Goal: Task Accomplishment & Management: Manage account settings

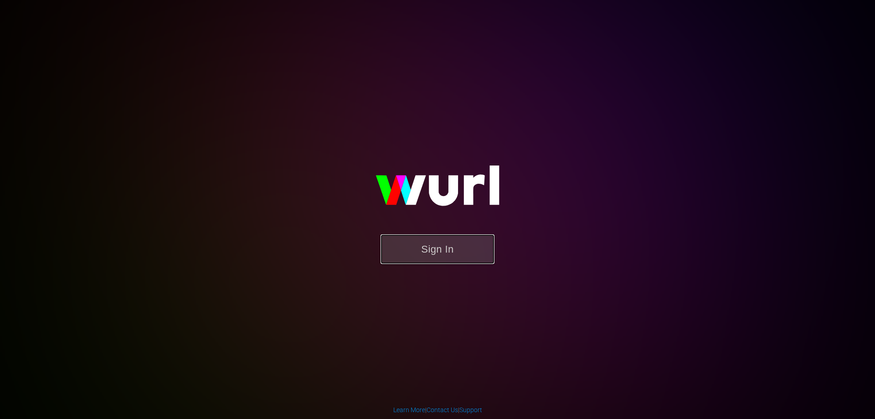
click at [466, 258] on button "Sign In" at bounding box center [438, 249] width 114 height 30
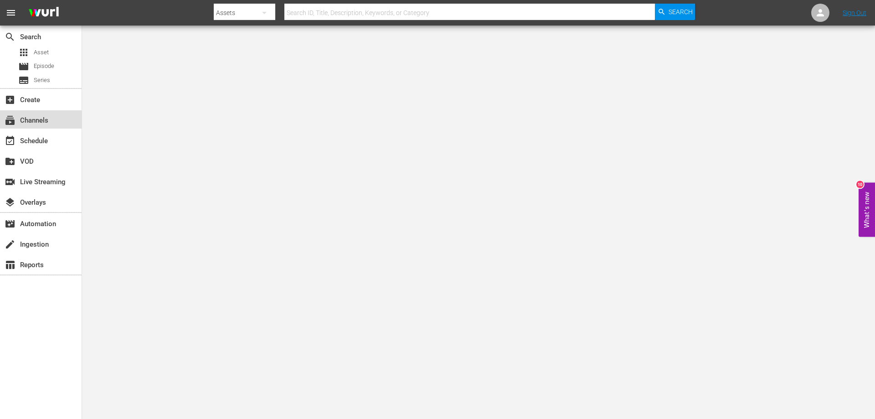
click at [40, 116] on div "subscriptions Channels" at bounding box center [25, 119] width 51 height 8
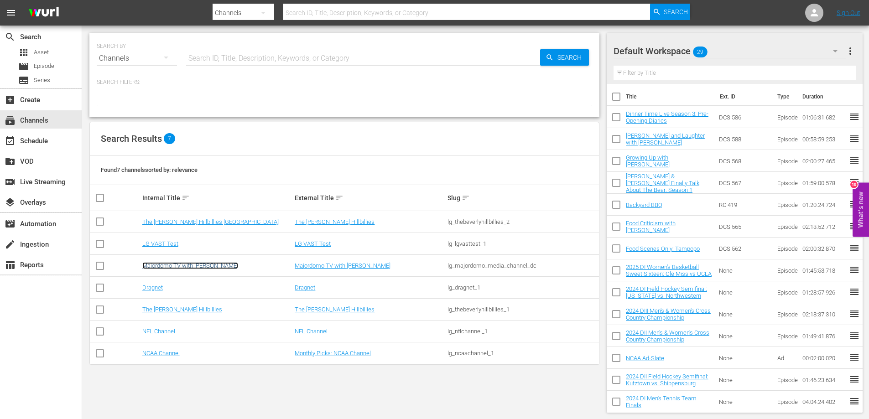
click at [176, 267] on link "Majordomo TV with [PERSON_NAME]" at bounding box center [190, 265] width 96 height 7
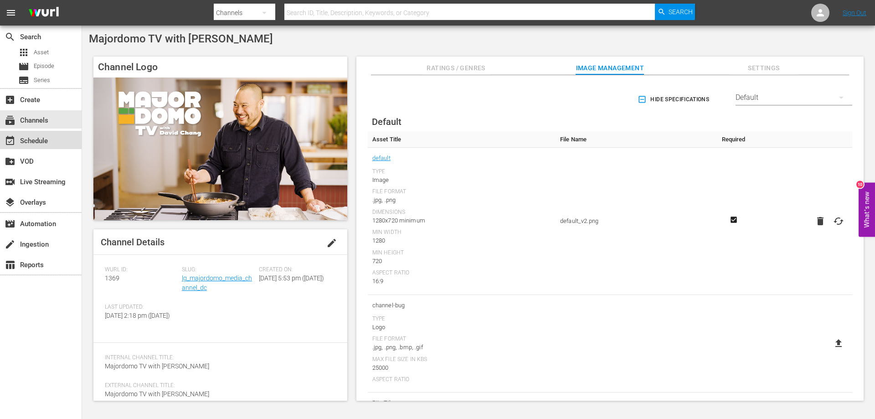
click at [58, 141] on div "event_available Schedule" at bounding box center [41, 140] width 82 height 18
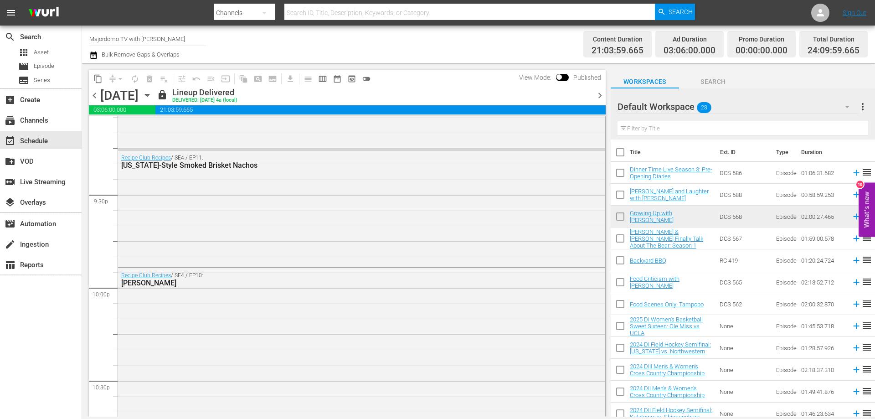
scroll to position [4261, 0]
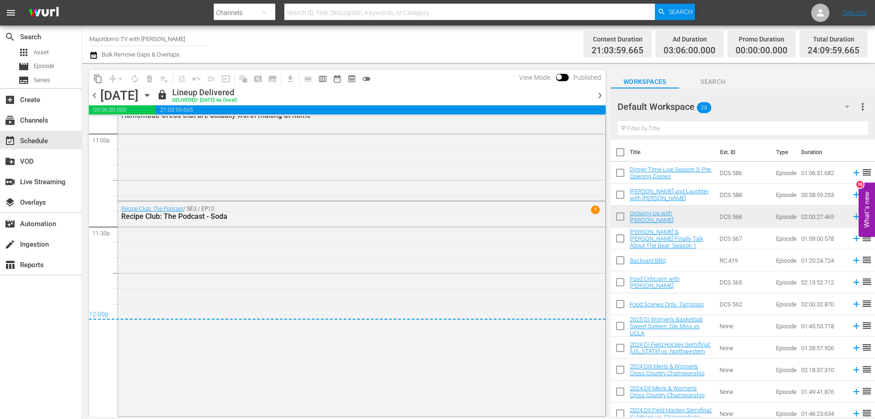
click at [152, 94] on icon "button" at bounding box center [147, 95] width 10 height 10
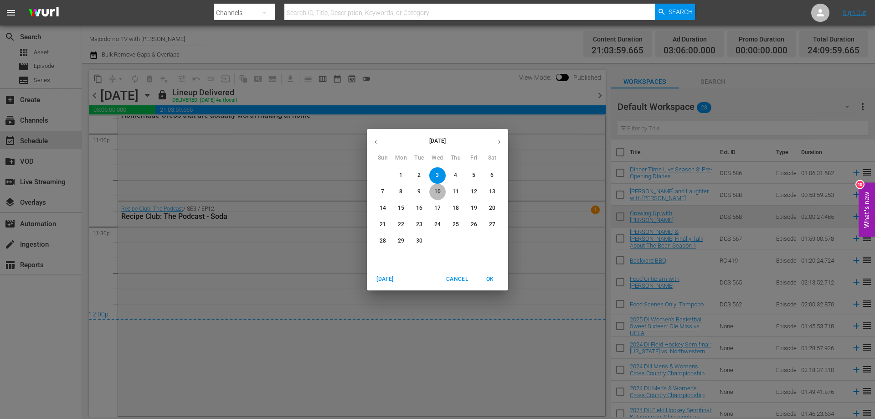
click at [437, 191] on p "10" at bounding box center [437, 192] width 6 height 8
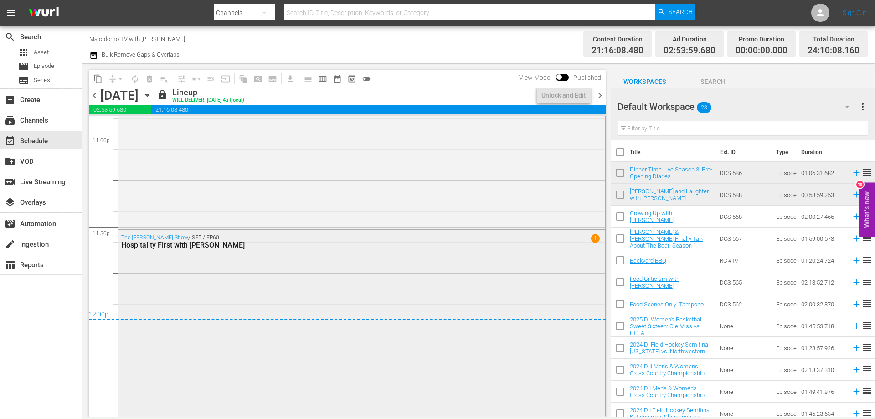
scroll to position [4341, 0]
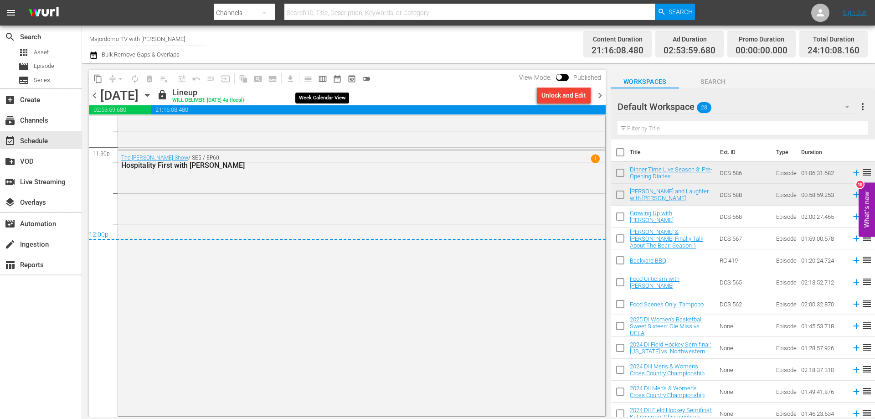
click at [323, 78] on span "calendar_view_week_outlined" at bounding box center [322, 78] width 9 height 9
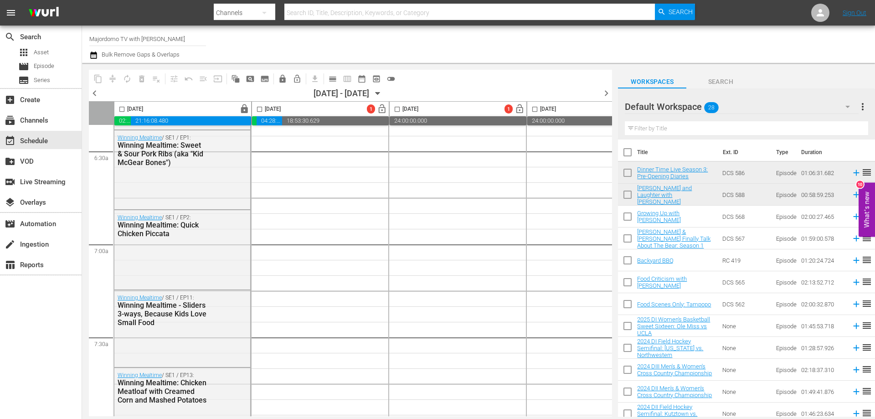
scroll to position [957, 0]
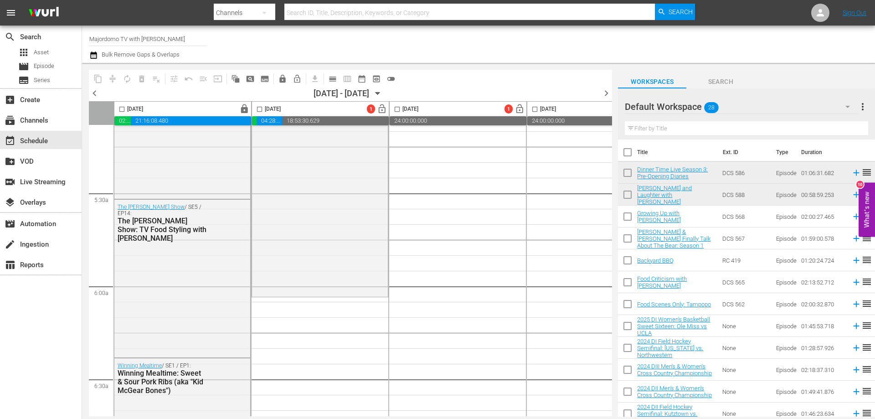
click at [383, 93] on icon "button" at bounding box center [378, 93] width 10 height 10
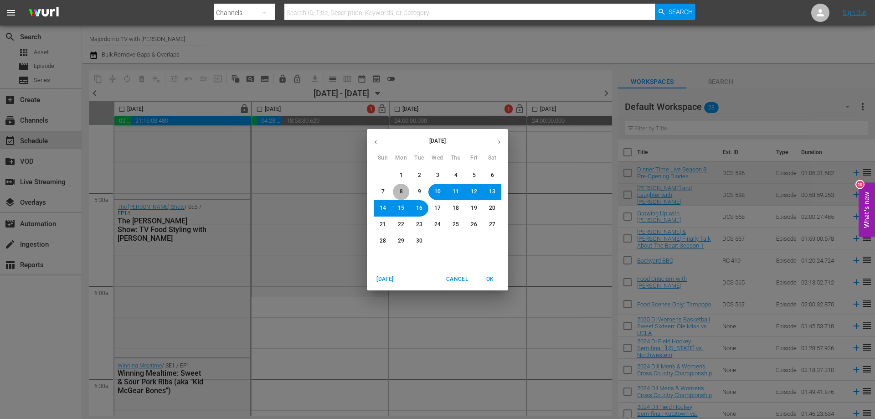
click at [403, 191] on span "8" at bounding box center [400, 192] width 5 height 8
click at [492, 278] on span "OK" at bounding box center [490, 279] width 22 height 10
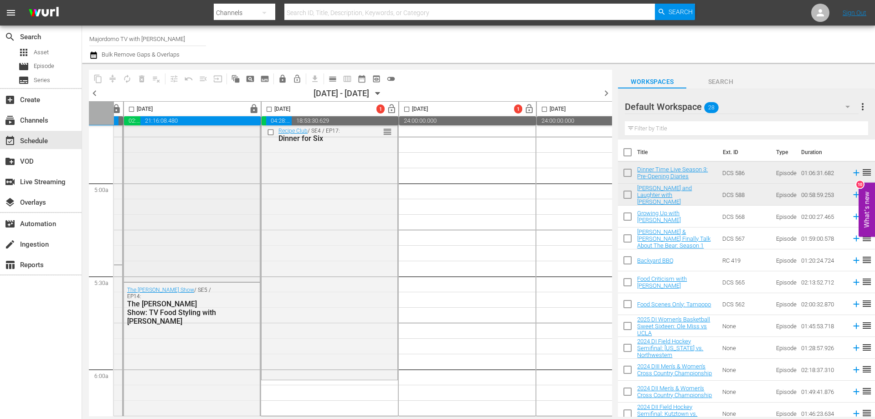
scroll to position [878, 266]
click at [833, 103] on div "Default Workspace 28" at bounding box center [741, 107] width 233 height 26
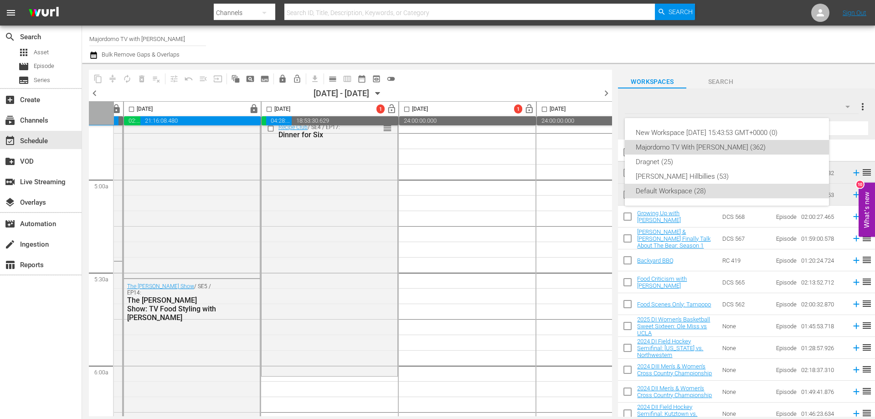
click at [730, 144] on div "Majordomo TV With [PERSON_NAME] (362)" at bounding box center [727, 147] width 182 height 15
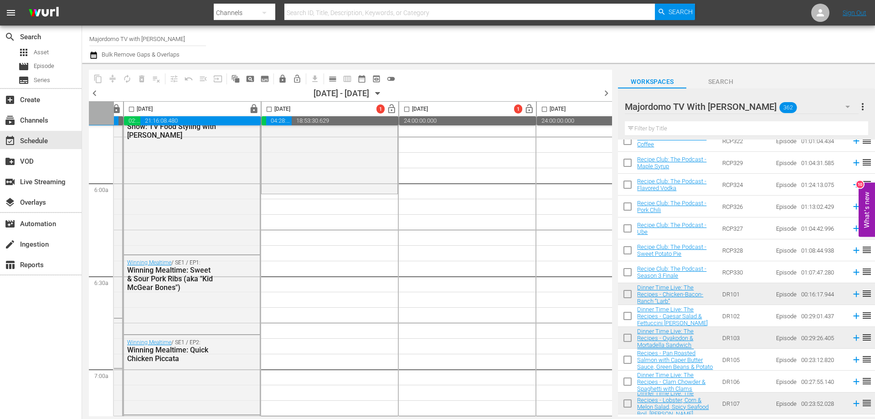
scroll to position [2392, 0]
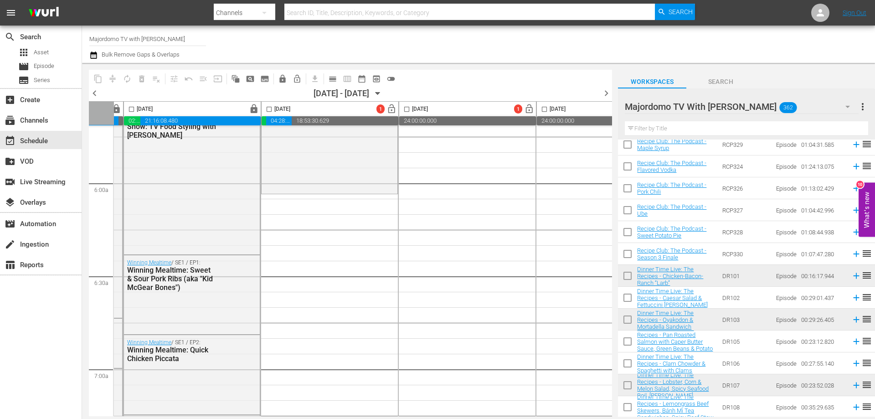
click at [630, 299] on input "checkbox" at bounding box center [627, 299] width 19 height 19
checkbox input "true"
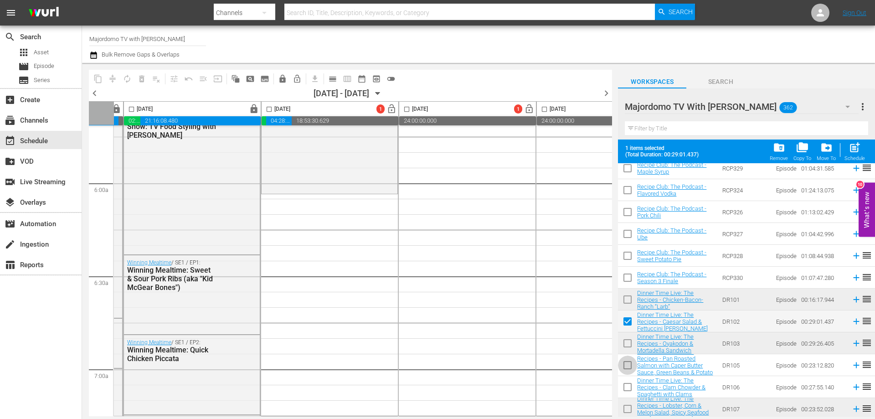
click at [627, 367] on input "checkbox" at bounding box center [627, 366] width 19 height 19
checkbox input "true"
drag, startPoint x: 629, startPoint y: 390, endPoint x: 633, endPoint y: 385, distance: 6.2
click at [630, 390] on input "checkbox" at bounding box center [627, 388] width 19 height 19
checkbox input "true"
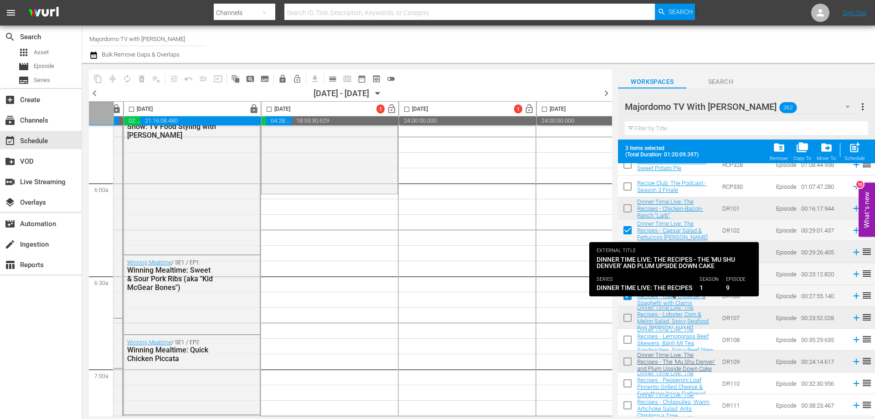
scroll to position [2528, 0]
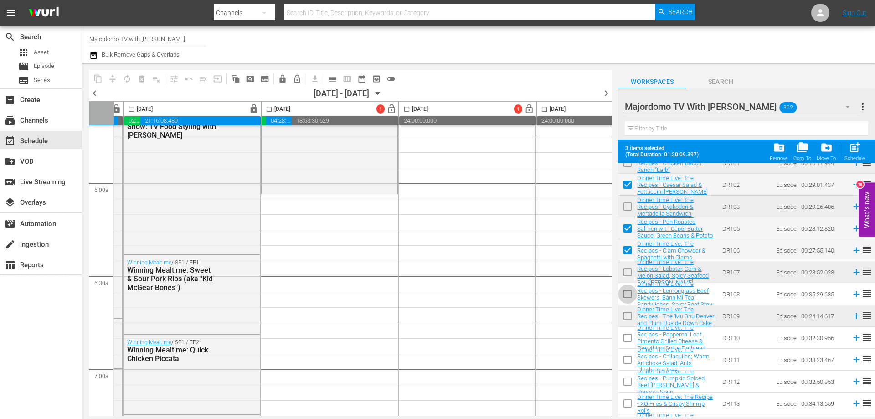
click at [625, 291] on input "checkbox" at bounding box center [627, 295] width 19 height 19
checkbox input "true"
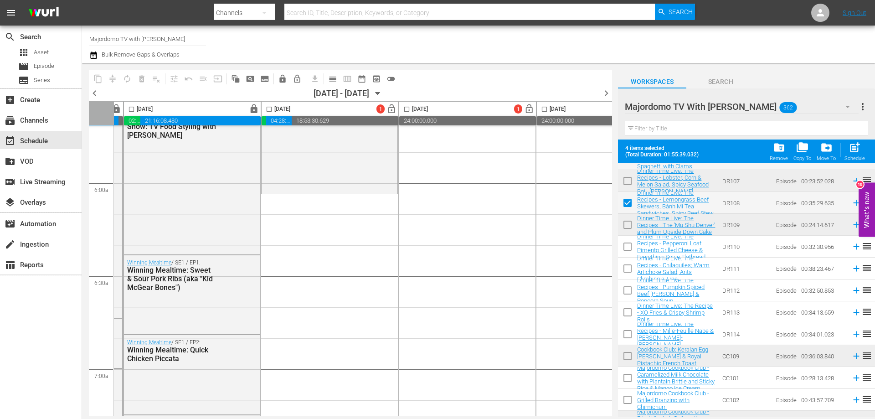
scroll to position [2665, 0]
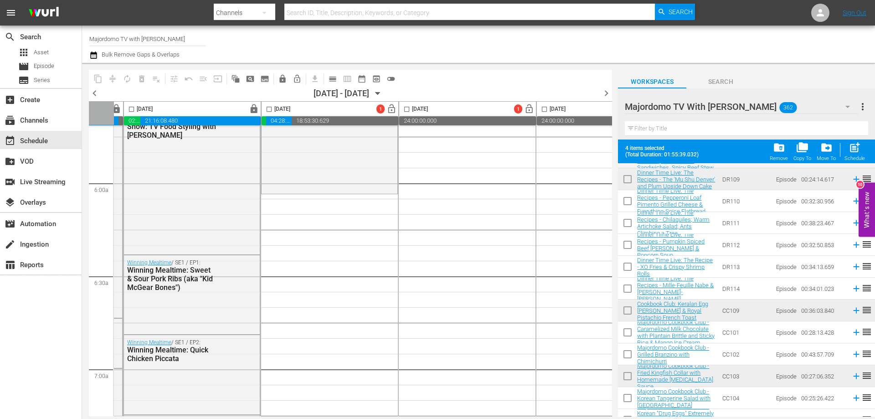
click at [625, 333] on input "checkbox" at bounding box center [627, 334] width 19 height 19
checkbox input "true"
click at [627, 355] on input "checkbox" at bounding box center [627, 355] width 19 height 19
checkbox input "true"
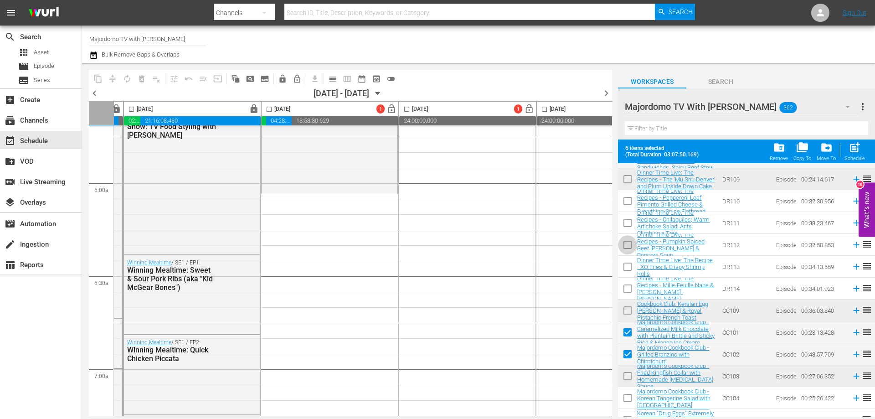
click at [624, 243] on input "checkbox" at bounding box center [627, 246] width 19 height 19
checkbox input "true"
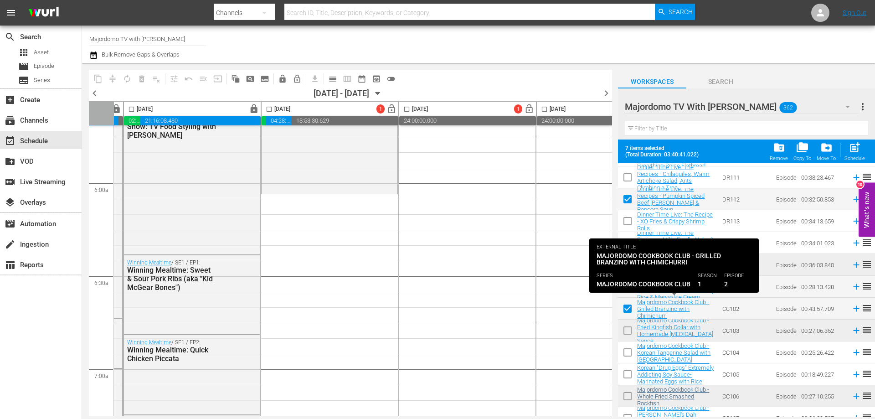
scroll to position [2802, 0]
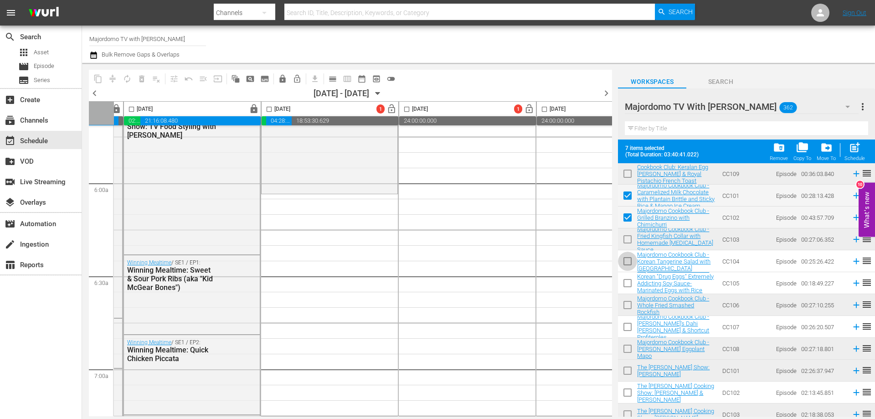
click at [627, 261] on input "checkbox" at bounding box center [627, 262] width 19 height 19
checkbox input "true"
click at [626, 286] on input "checkbox" at bounding box center [627, 284] width 19 height 19
checkbox input "true"
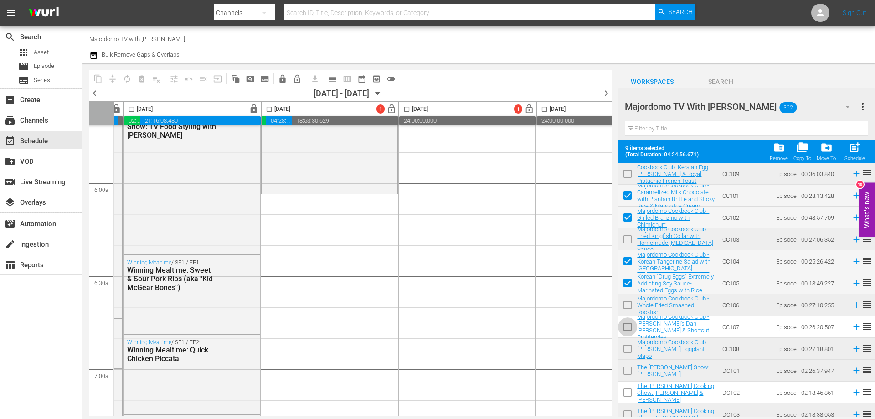
click at [628, 325] on input "checkbox" at bounding box center [627, 328] width 19 height 19
checkbox input "true"
click at [628, 388] on input "checkbox" at bounding box center [627, 394] width 19 height 19
checkbox input "true"
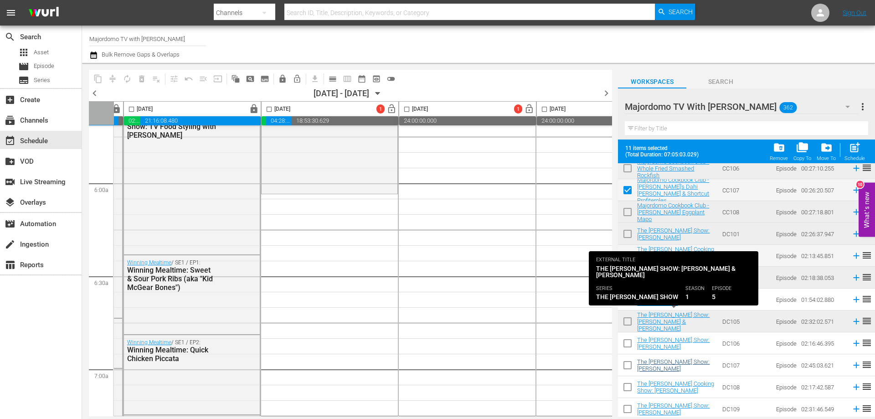
scroll to position [2984, 0]
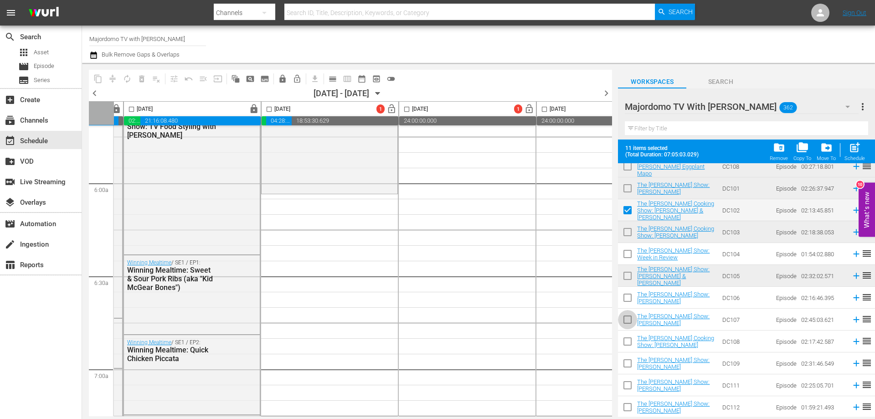
click at [629, 318] on input "checkbox" at bounding box center [627, 321] width 19 height 19
checkbox input "true"
click at [628, 365] on input "checkbox" at bounding box center [627, 365] width 19 height 19
checkbox input "true"
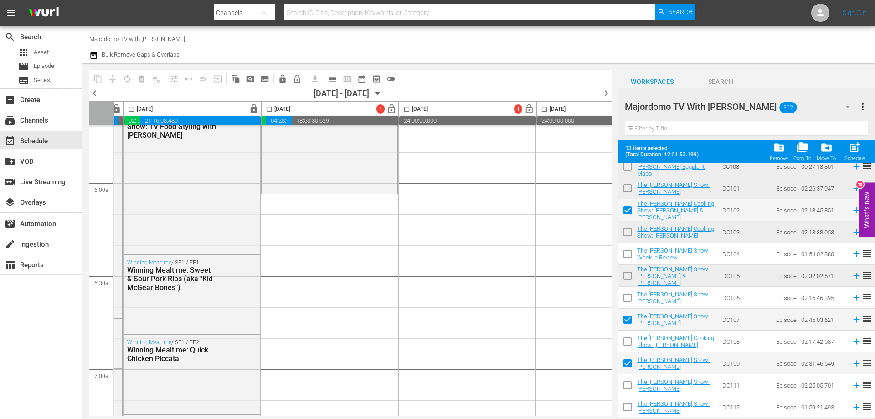
click at [627, 408] on input "checkbox" at bounding box center [627, 408] width 19 height 19
checkbox input "true"
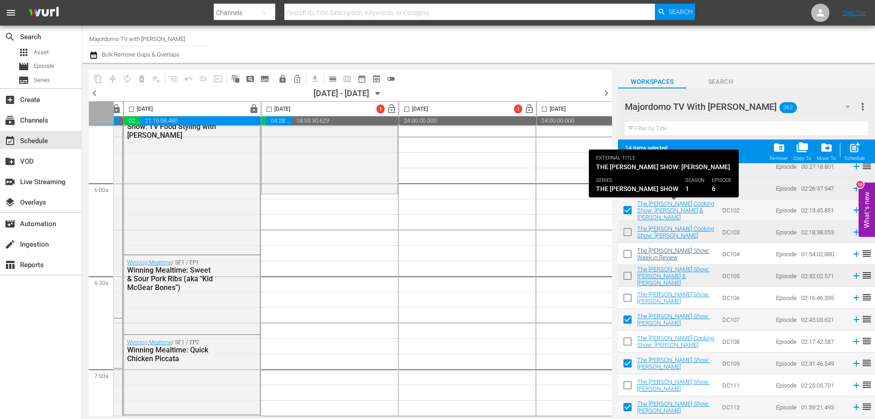
scroll to position [3072, 0]
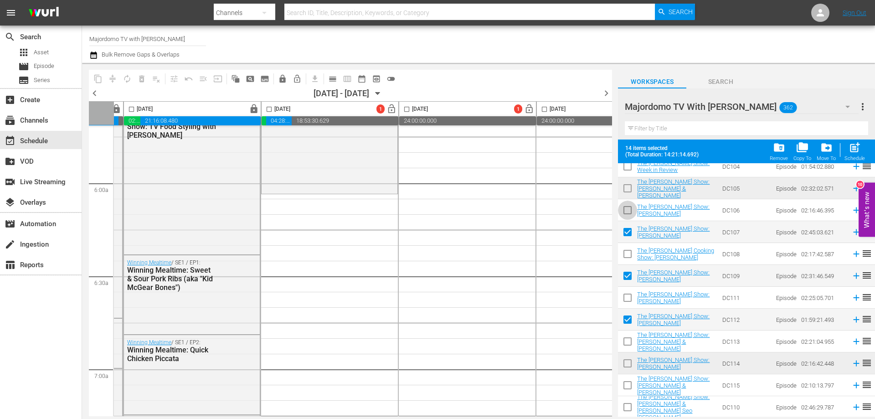
click at [631, 207] on input "checkbox" at bounding box center [627, 211] width 19 height 19
checkbox input "true"
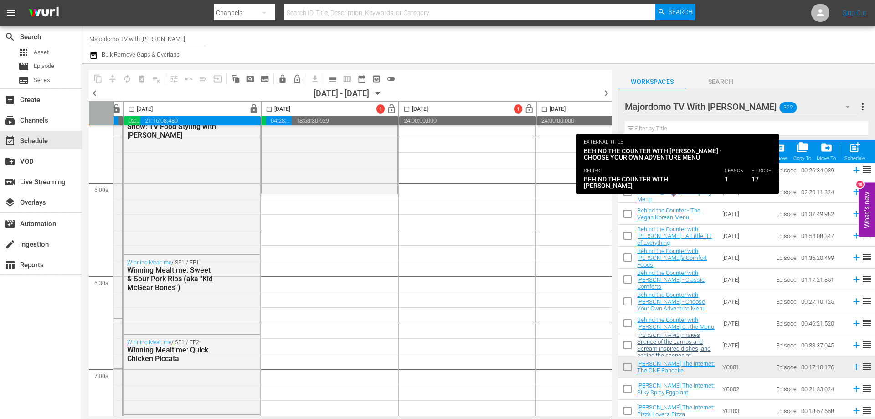
scroll to position [3619, 0]
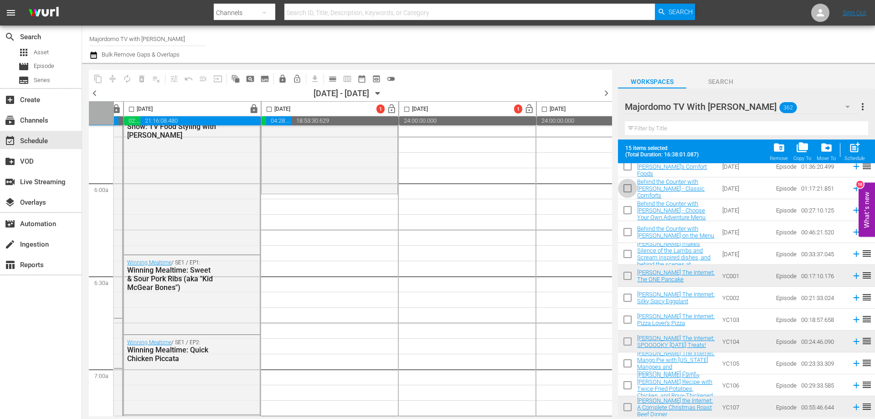
click at [626, 189] on input "checkbox" at bounding box center [627, 190] width 19 height 19
checkbox input "true"
click at [627, 231] on input "checkbox" at bounding box center [627, 233] width 19 height 19
checkbox input "true"
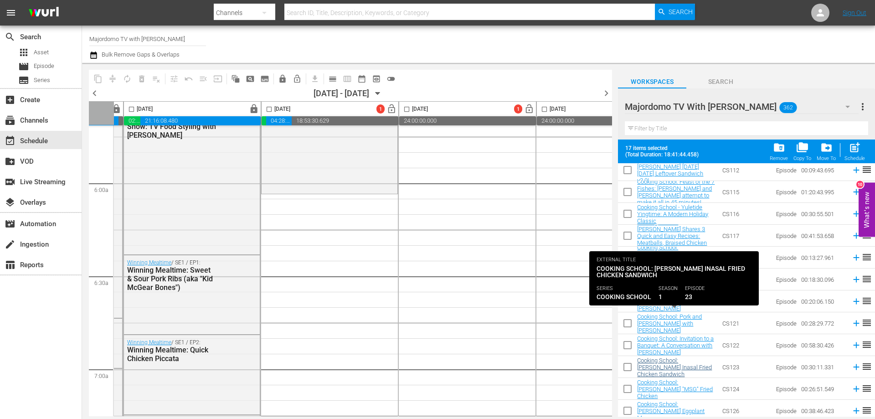
scroll to position [4230, 0]
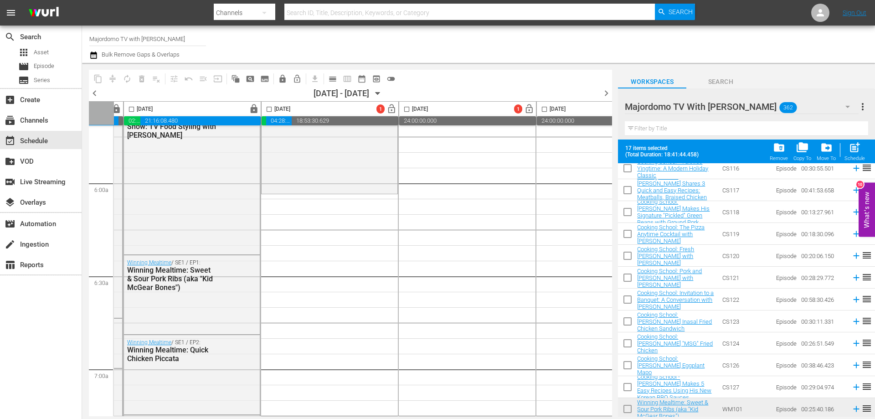
click at [628, 343] on input "checkbox" at bounding box center [627, 345] width 19 height 19
checkbox input "true"
click at [629, 386] on input "checkbox" at bounding box center [627, 388] width 19 height 19
checkbox input "true"
click at [625, 277] on input "checkbox" at bounding box center [627, 279] width 19 height 19
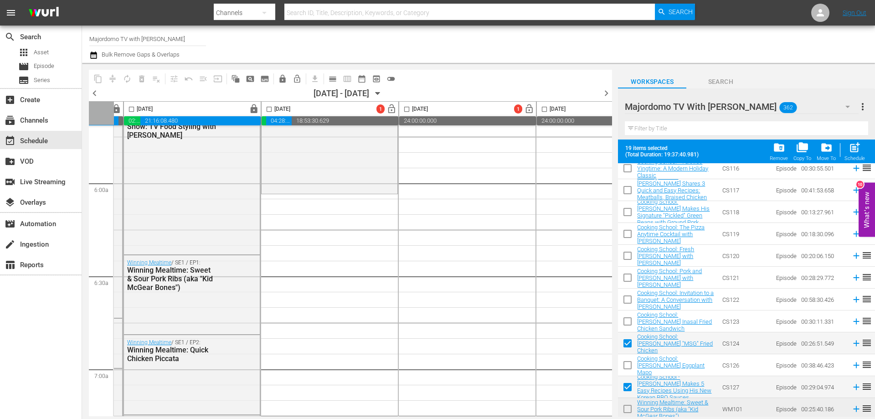
checkbox input "true"
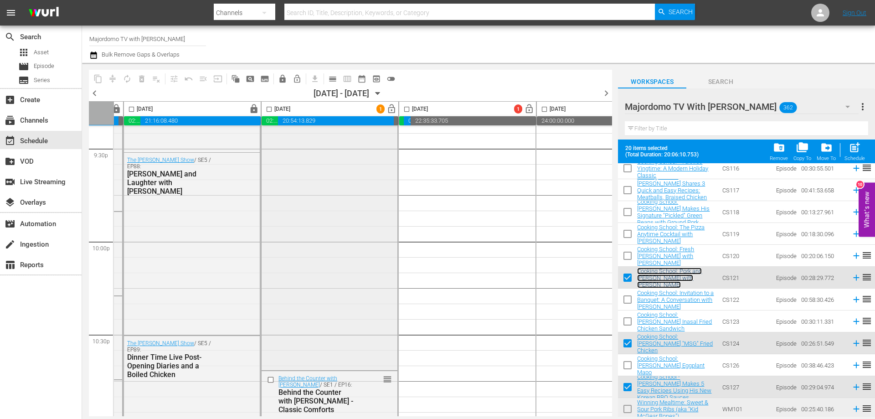
scroll to position [4179, 266]
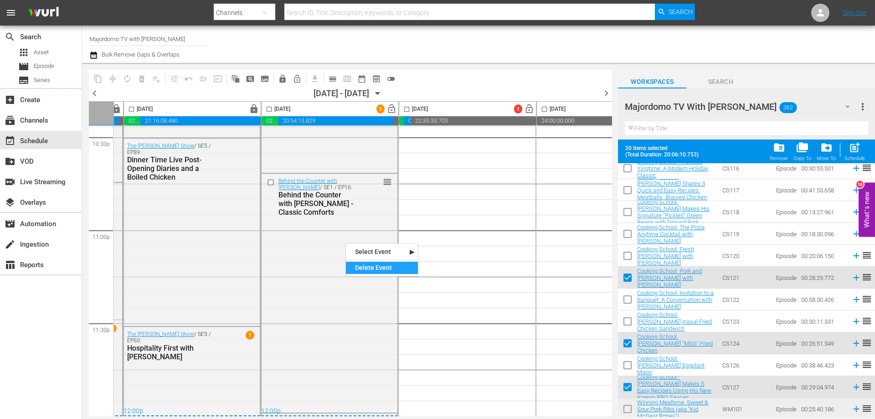
click at [356, 268] on div "Delete Event" at bounding box center [382, 268] width 72 height 12
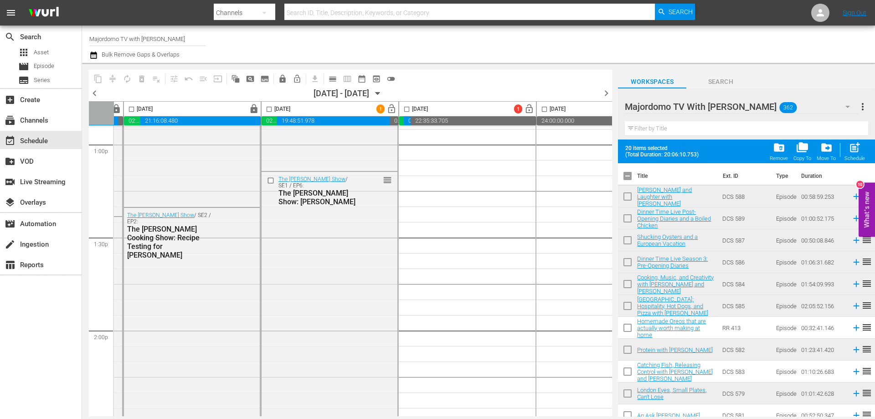
scroll to position [1322, 266]
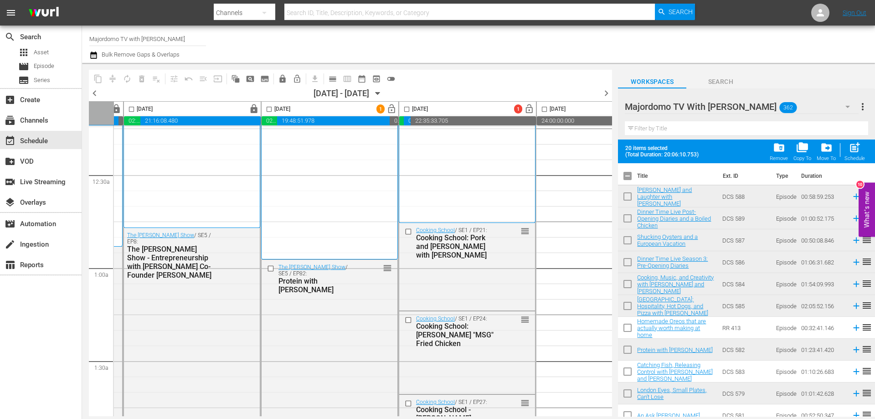
scroll to position [0, 266]
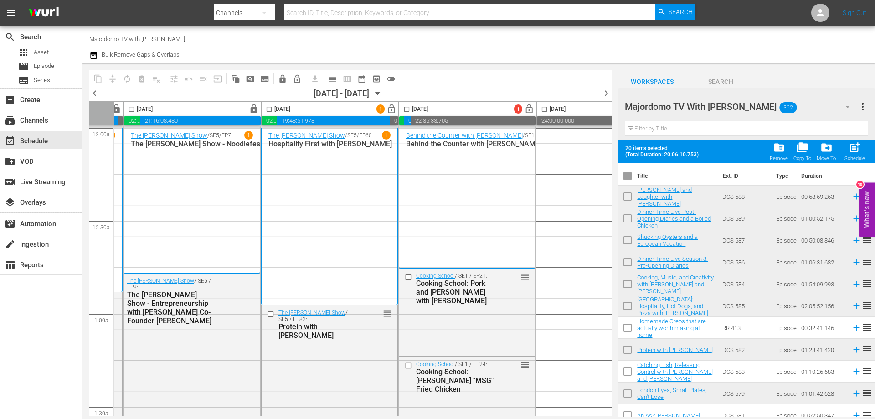
click at [409, 109] on input "checkbox" at bounding box center [407, 111] width 10 height 10
click at [407, 109] on input "checkbox" at bounding box center [407, 111] width 10 height 10
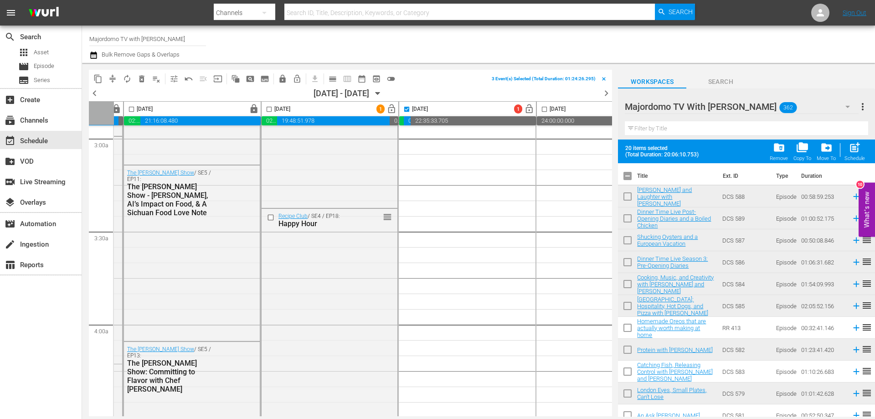
scroll to position [274, 266]
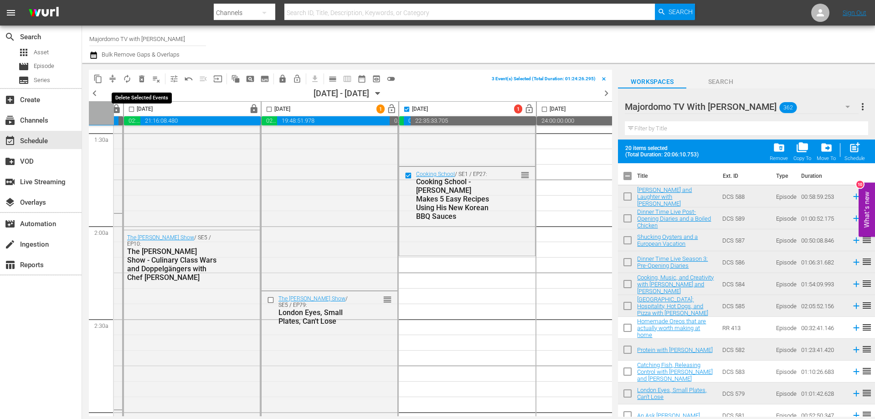
click at [139, 78] on span "delete_forever_outlined" at bounding box center [141, 78] width 9 height 9
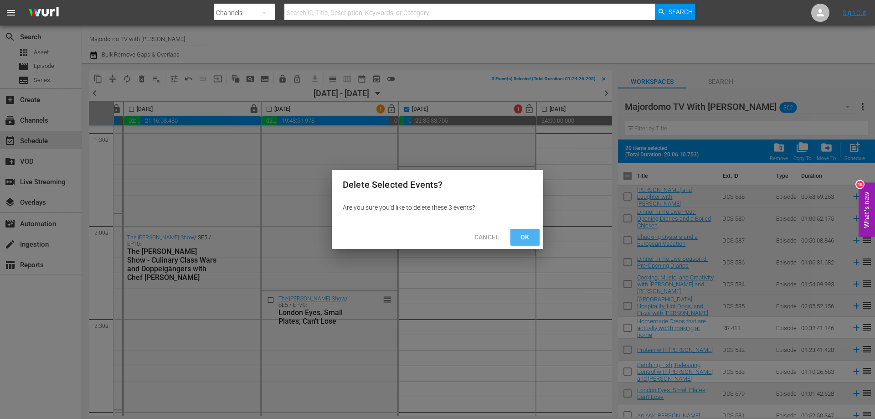
click at [524, 235] on span "Ok" at bounding box center [525, 237] width 15 height 11
checkbox input "false"
